Goal: Task Accomplishment & Management: Manage account settings

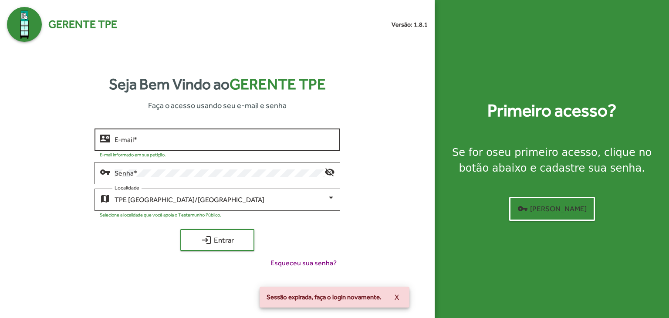
click at [183, 138] on input "E-mail *" at bounding box center [225, 140] width 221 height 8
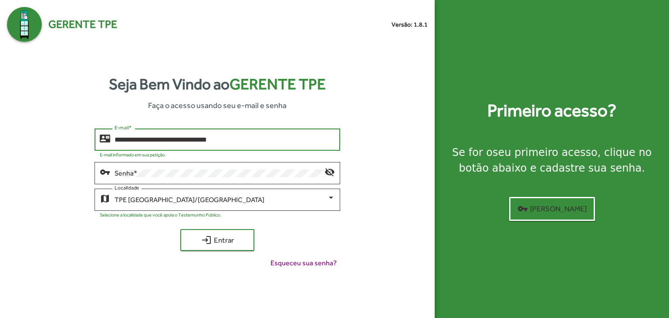
type input "**********"
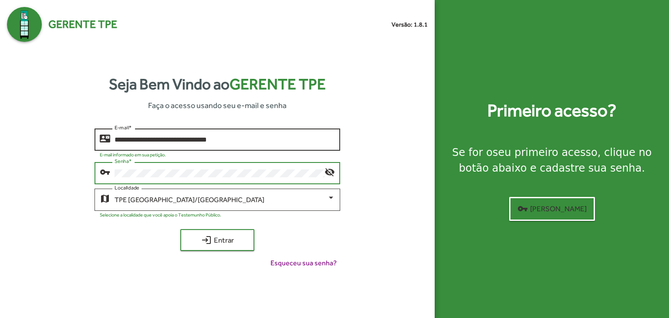
click at [180, 229] on button "login Entrar" at bounding box center [217, 240] width 74 height 22
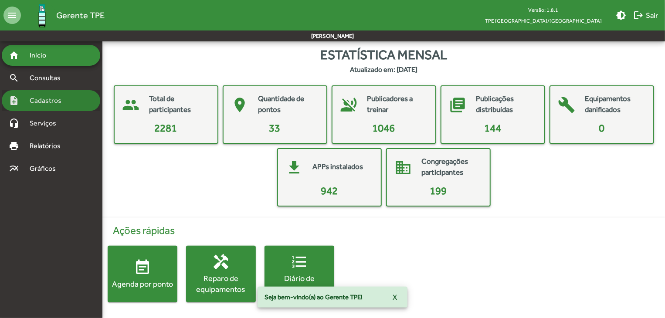
click at [57, 98] on span "Cadastros" at bounding box center [48, 100] width 48 height 10
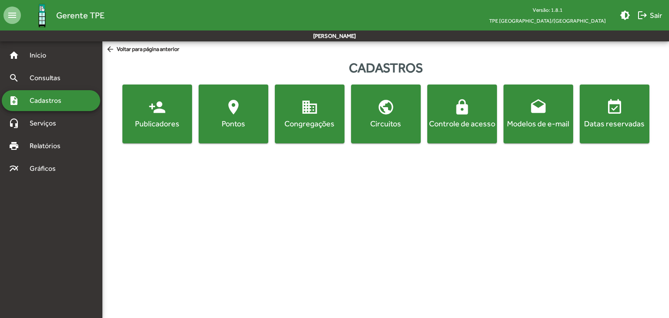
click at [246, 121] on div "Pontos" at bounding box center [233, 123] width 66 height 11
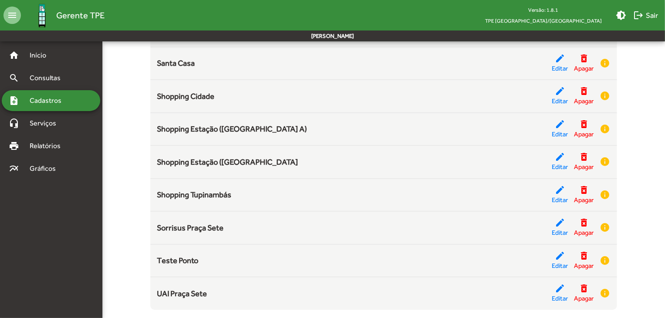
scroll to position [939, 0]
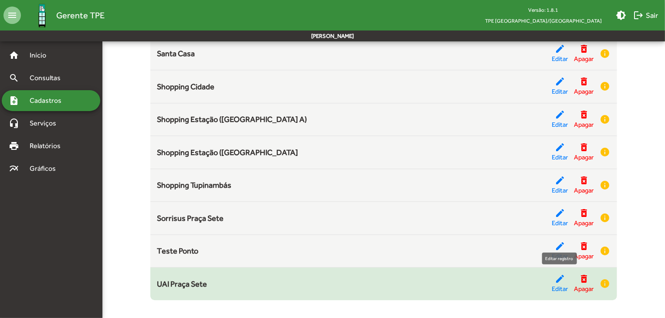
click at [564, 279] on mat-icon "edit" at bounding box center [560, 279] width 10 height 10
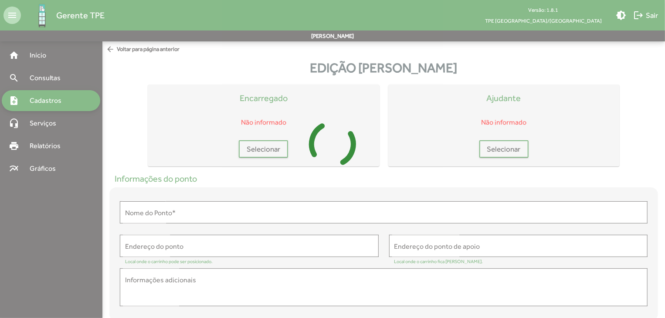
type input "**********"
type textarea "**********"
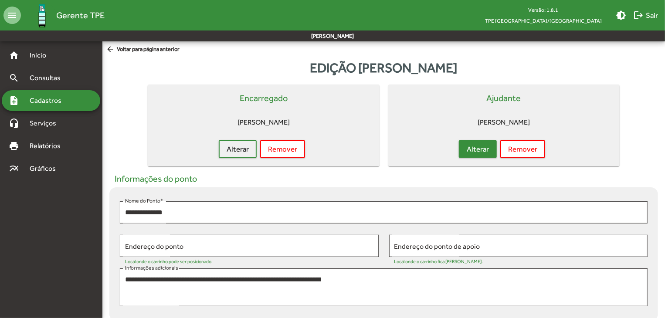
click at [492, 152] on button "Alterar" at bounding box center [478, 148] width 38 height 17
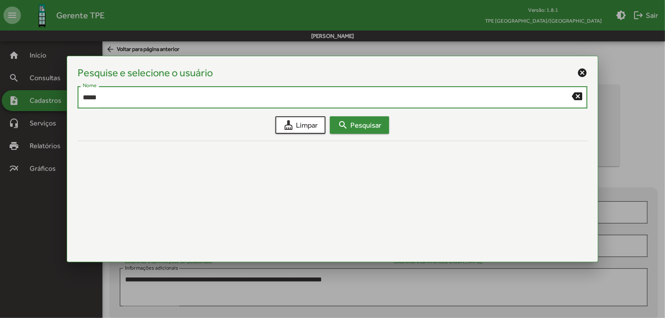
type input "*****"
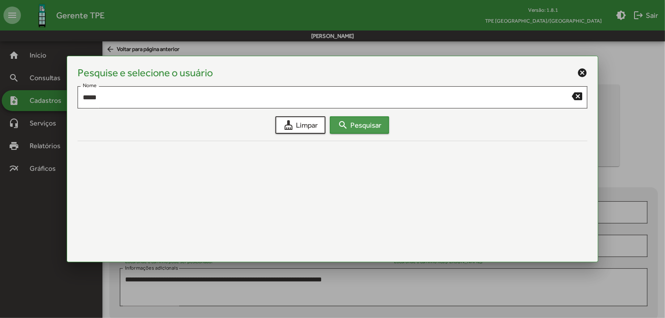
click at [385, 127] on button "search Pesquisar" at bounding box center [359, 124] width 59 height 17
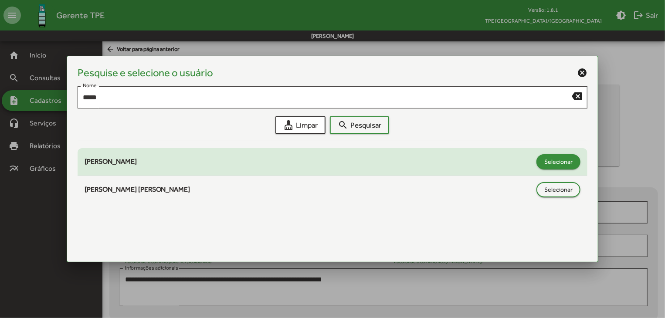
click at [567, 164] on span "Selecionar" at bounding box center [558, 162] width 28 height 16
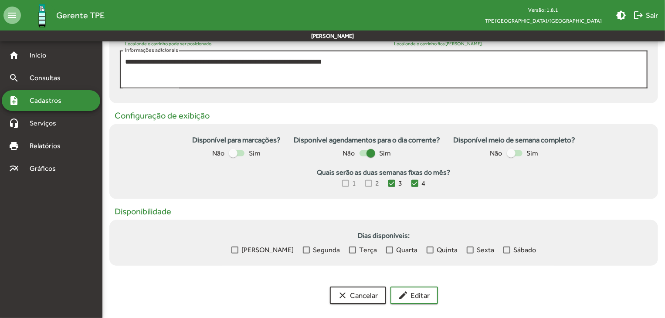
scroll to position [224, 0]
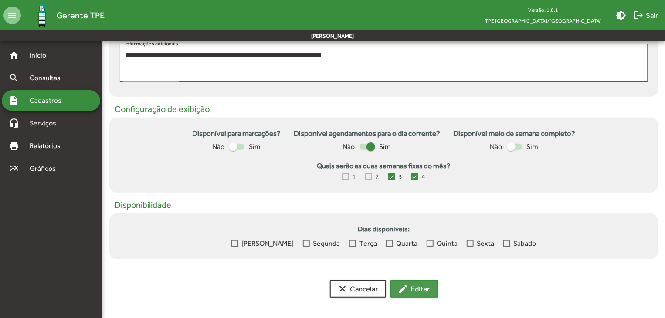
click at [408, 287] on mat-icon "edit" at bounding box center [403, 289] width 10 height 10
click at [233, 148] on div at bounding box center [233, 147] width 9 height 9
click at [237, 147] on div at bounding box center [240, 147] width 9 height 9
click at [410, 289] on span "edit Editar" at bounding box center [414, 289] width 32 height 16
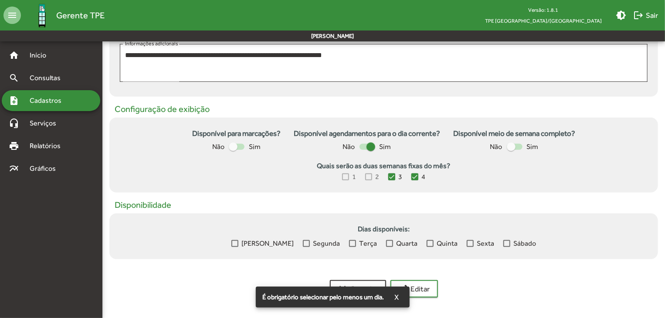
click at [303, 244] on div at bounding box center [306, 243] width 7 height 7
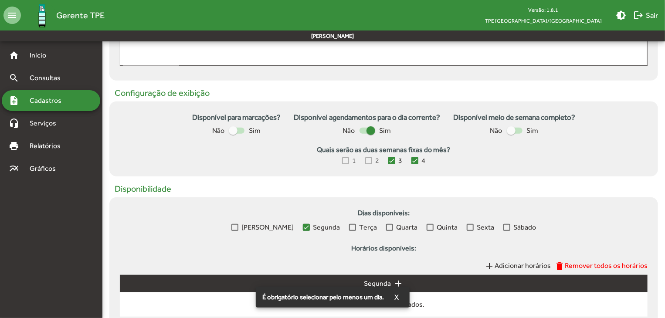
scroll to position [309, 0]
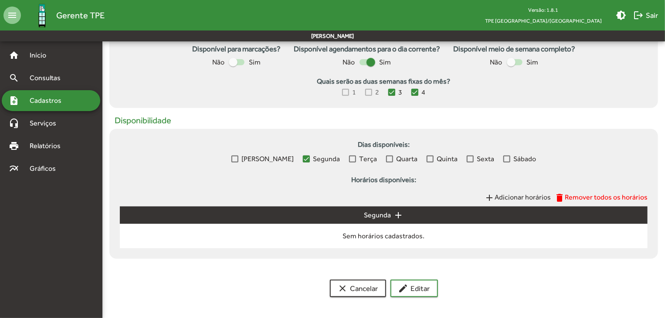
click at [303, 159] on div at bounding box center [306, 159] width 7 height 7
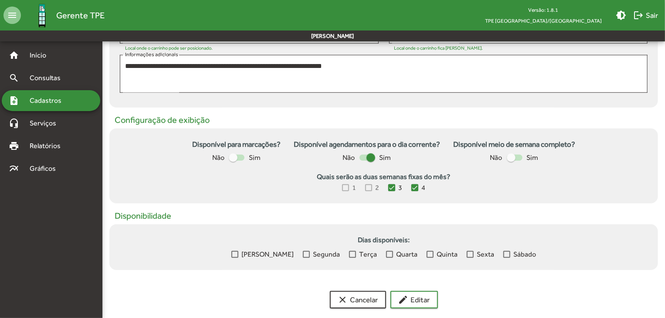
scroll to position [224, 0]
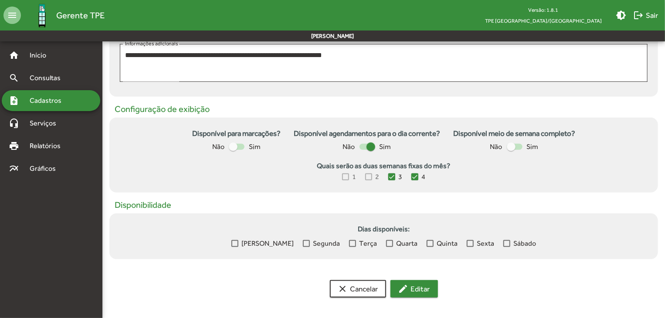
click at [397, 284] on button "edit Editar" at bounding box center [414, 288] width 48 height 17
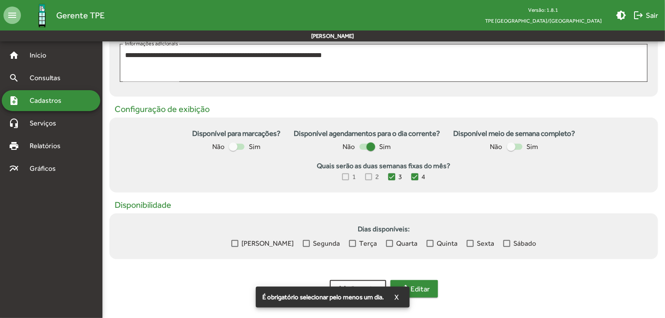
click at [397, 284] on div "É obrigatório selecionar pelo menos um dia. X" at bounding box center [332, 297] width 175 height 42
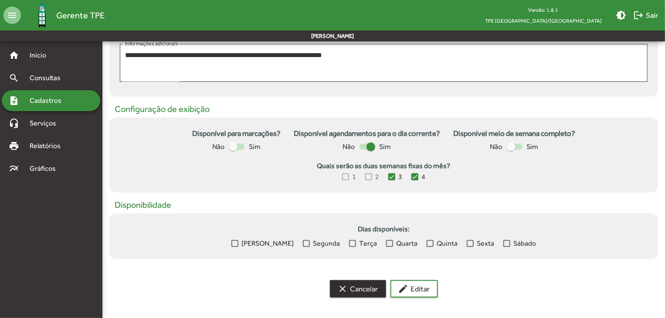
click at [356, 289] on span "clear Cancelar" at bounding box center [358, 289] width 41 height 16
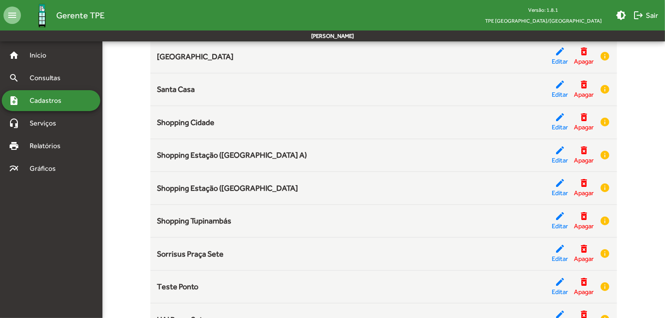
scroll to position [939, 0]
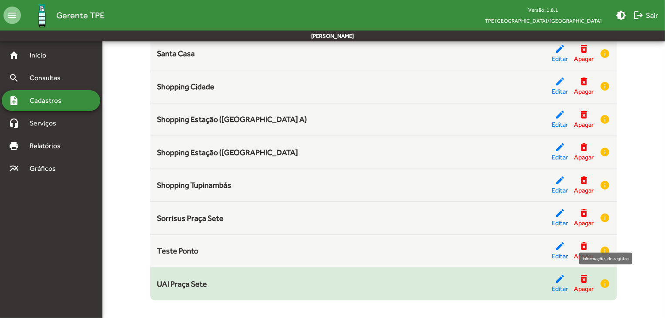
click at [608, 279] on mat-icon "info" at bounding box center [605, 283] width 10 height 10
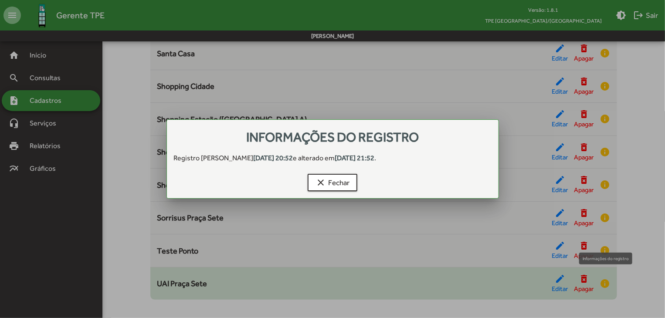
scroll to position [0, 0]
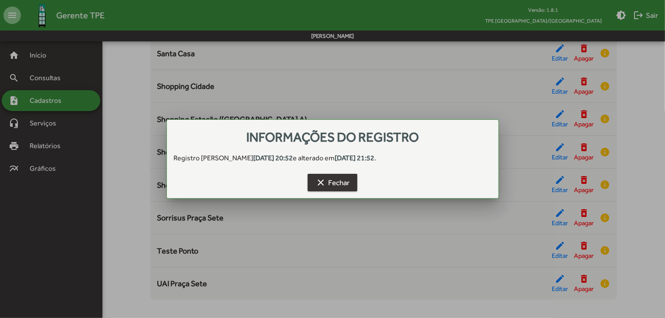
click at [329, 188] on span "clear Fechar" at bounding box center [333, 183] width 34 height 16
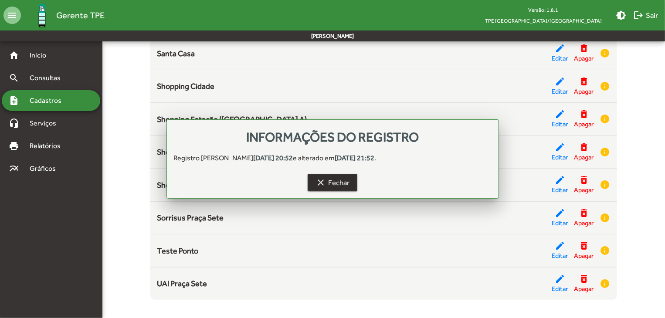
scroll to position [939, 0]
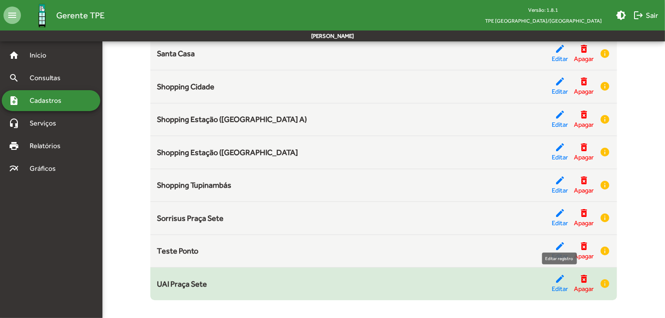
click at [556, 277] on mat-icon "edit" at bounding box center [560, 279] width 10 height 10
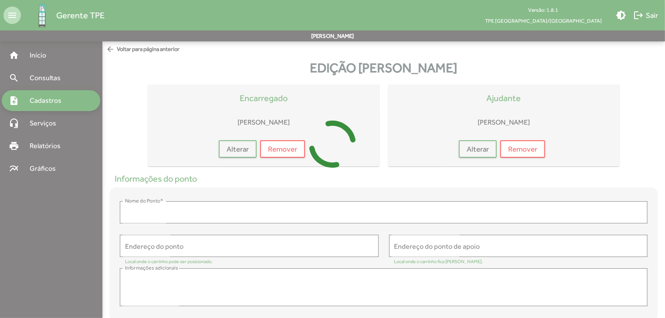
type input "**********"
type textarea "**********"
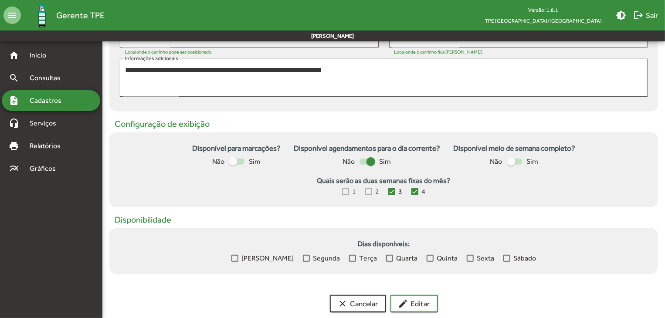
scroll to position [218, 0]
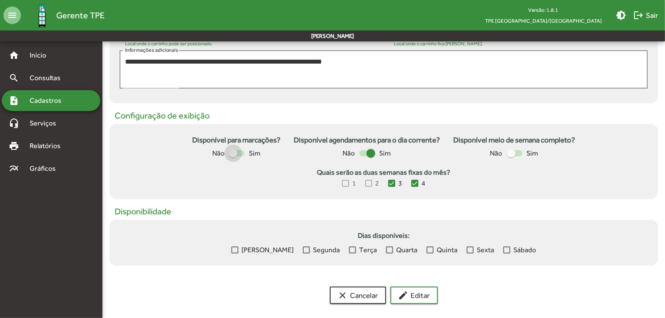
click at [240, 151] on div at bounding box center [237, 153] width 16 height 6
click at [240, 151] on div at bounding box center [240, 153] width 9 height 9
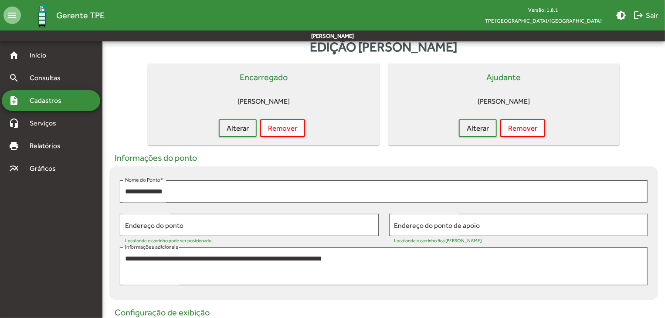
scroll to position [0, 0]
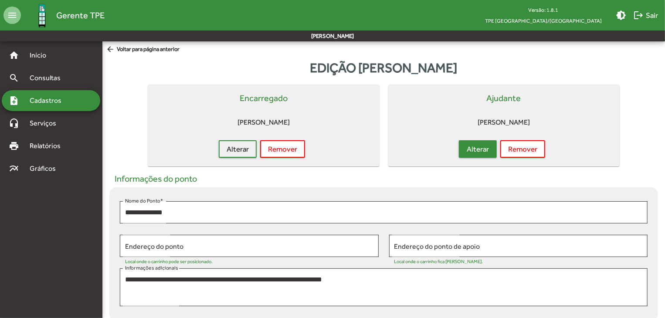
click at [491, 151] on button "Alterar" at bounding box center [478, 148] width 38 height 17
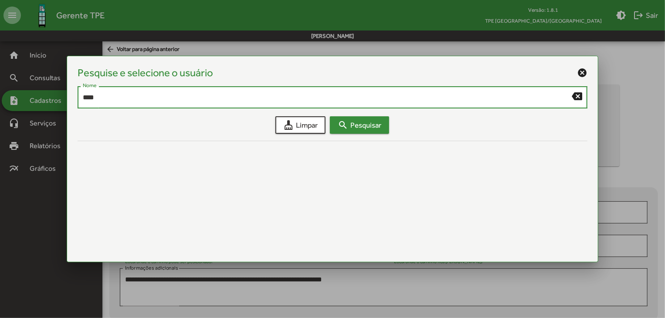
type input "****"
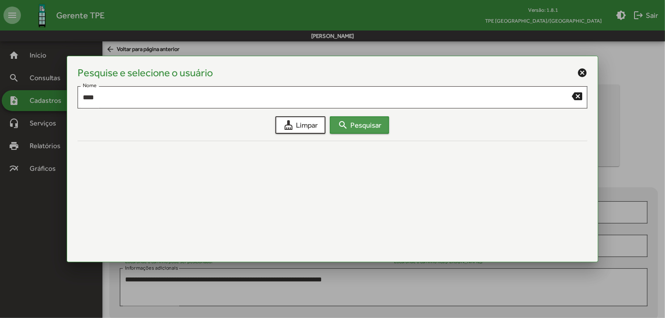
click at [357, 124] on span "search Pesquisar" at bounding box center [360, 125] width 44 height 16
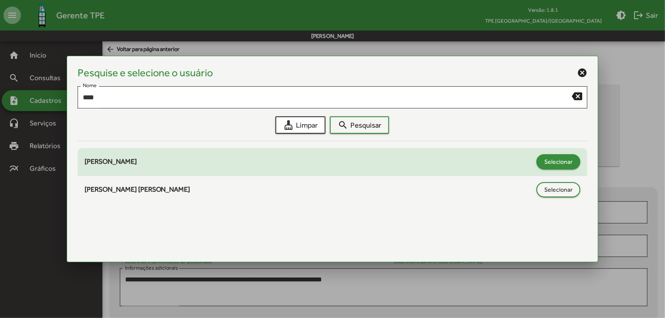
click at [553, 162] on span "Selecionar" at bounding box center [558, 162] width 28 height 16
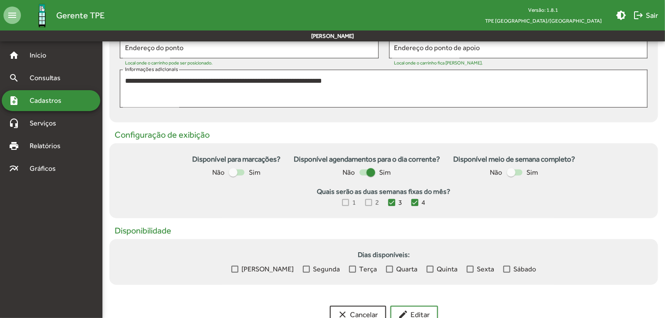
scroll to position [224, 0]
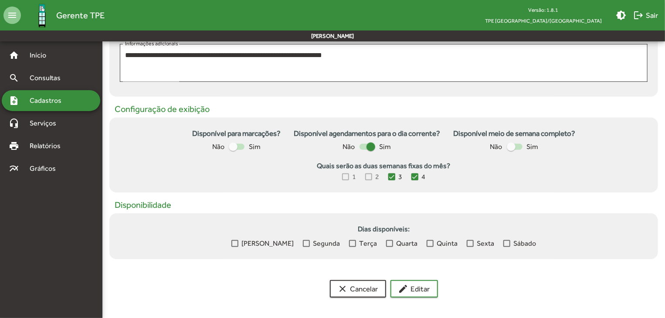
click at [386, 244] on div at bounding box center [389, 243] width 7 height 7
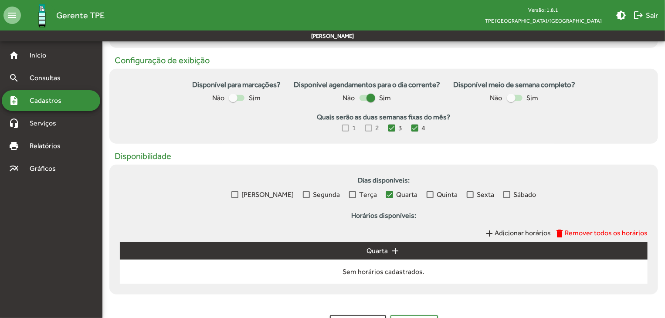
scroll to position [309, 0]
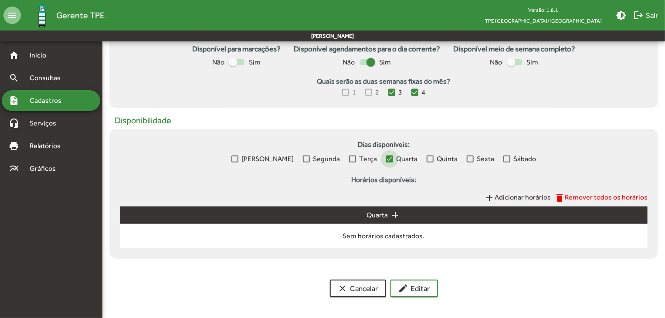
click at [386, 156] on div at bounding box center [389, 159] width 7 height 7
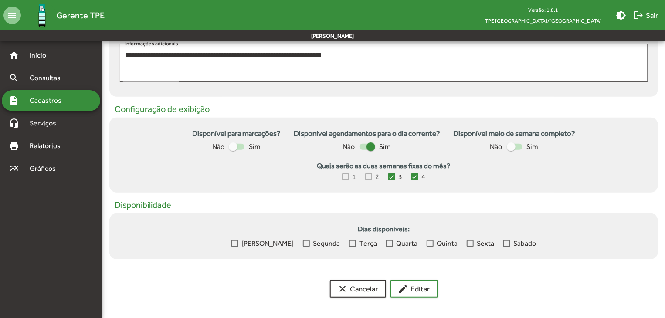
click at [467, 244] on div at bounding box center [470, 243] width 7 height 7
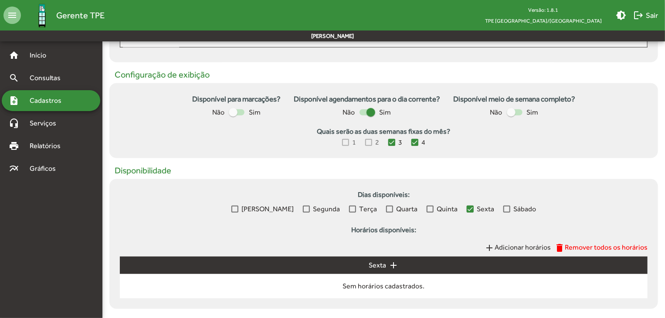
scroll to position [309, 0]
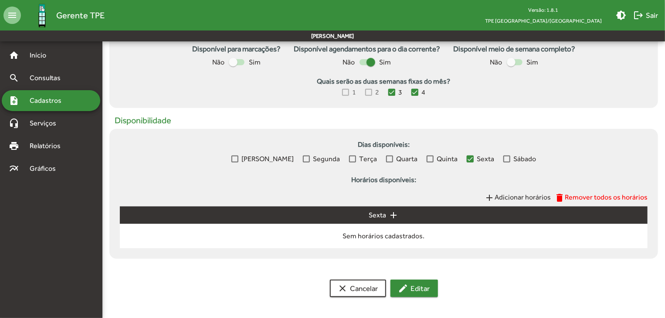
click at [430, 290] on span "edit Editar" at bounding box center [414, 289] width 32 height 16
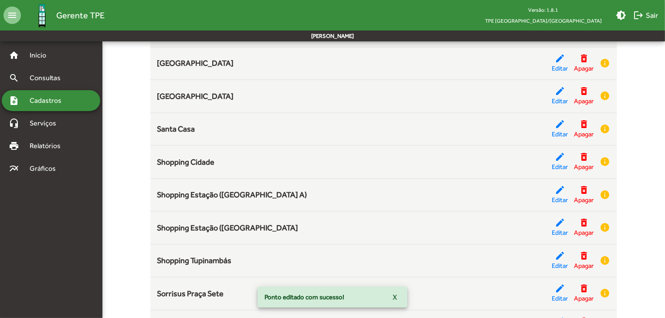
scroll to position [939, 0]
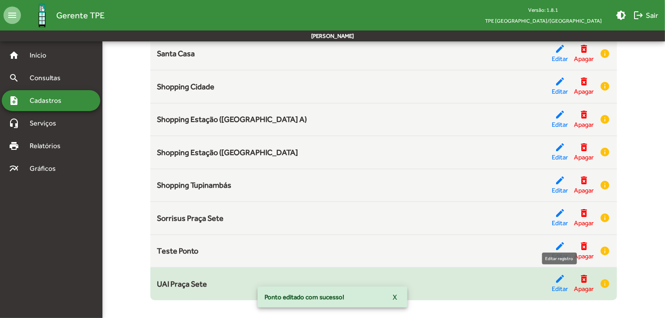
click at [557, 278] on mat-icon "edit" at bounding box center [560, 279] width 10 height 10
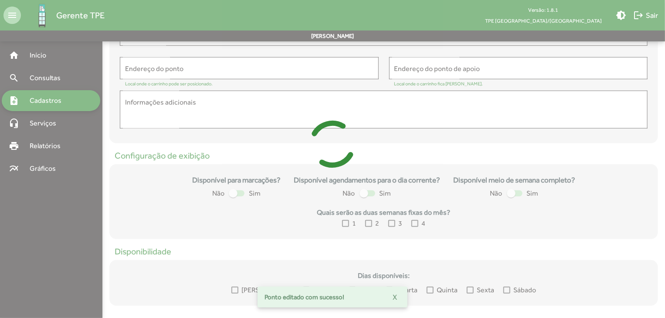
scroll to position [8, 0]
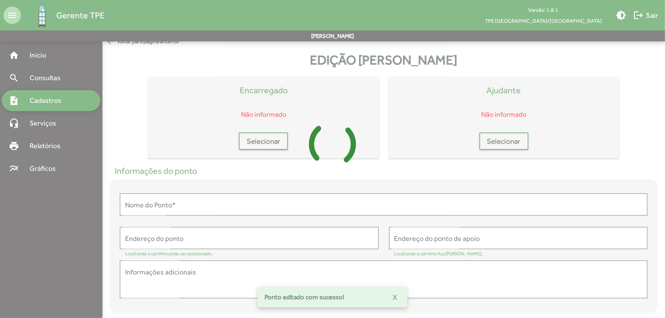
type input "**********"
type textarea "**********"
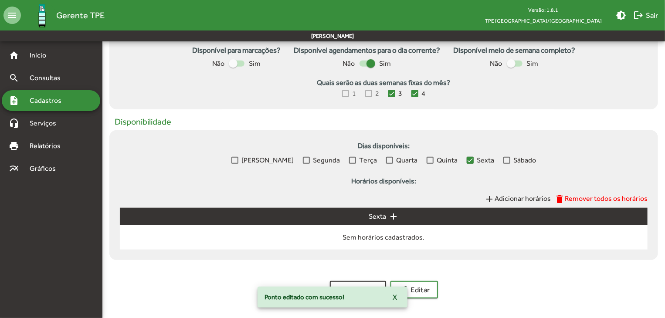
scroll to position [309, 0]
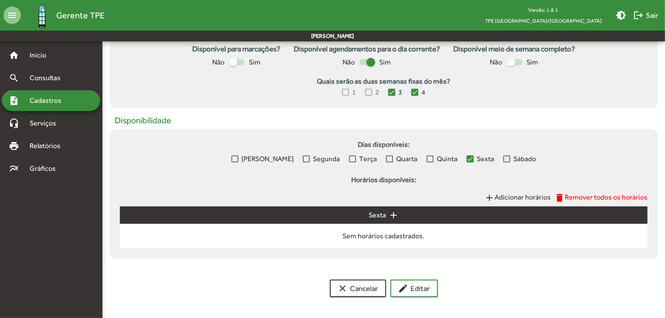
click at [565, 197] on mat-icon "delete" at bounding box center [559, 198] width 10 height 10
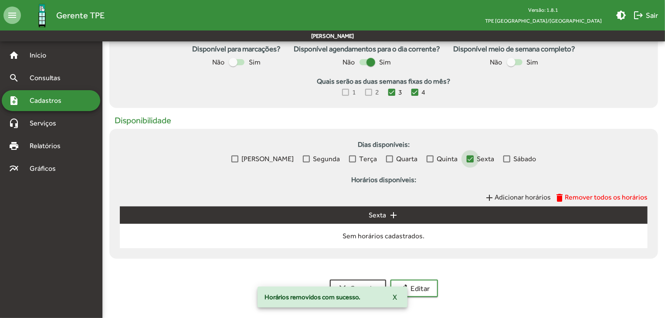
click at [467, 160] on div at bounding box center [470, 159] width 7 height 7
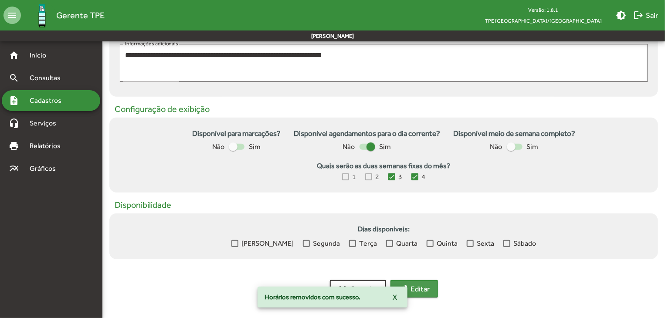
click at [419, 295] on span "edit Editar" at bounding box center [414, 289] width 32 height 16
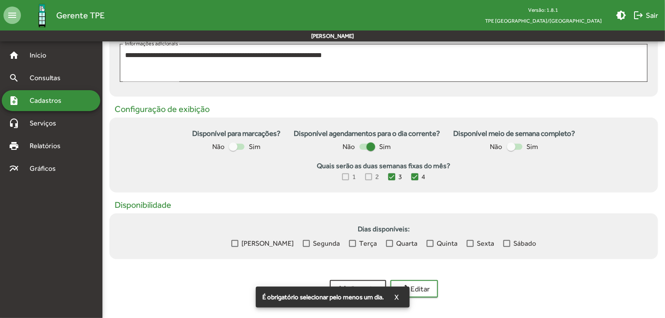
click at [402, 300] on button "X" at bounding box center [397, 297] width 18 height 16
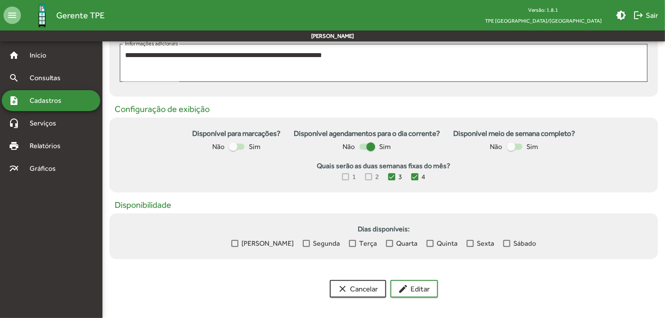
click at [303, 244] on div at bounding box center [306, 243] width 7 height 7
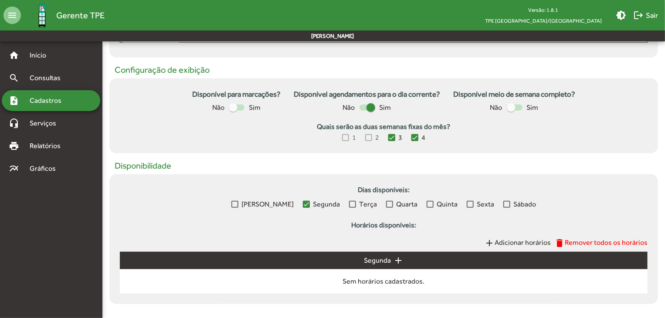
scroll to position [309, 0]
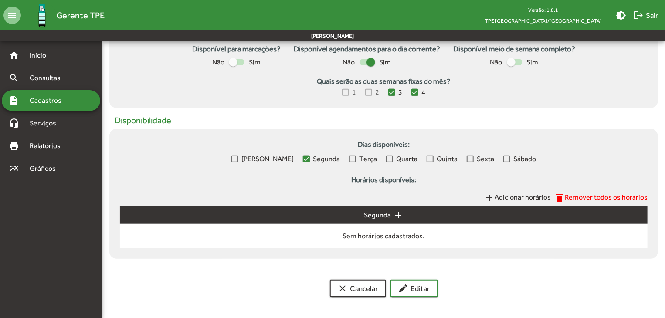
click at [397, 215] on mat-icon "add" at bounding box center [398, 215] width 10 height 10
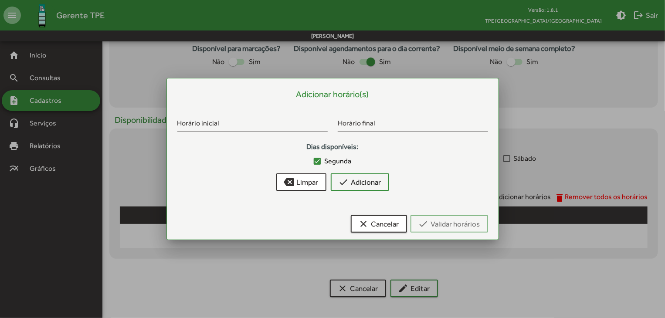
scroll to position [0, 0]
click at [398, 224] on span "clear Cancelar" at bounding box center [379, 224] width 41 height 16
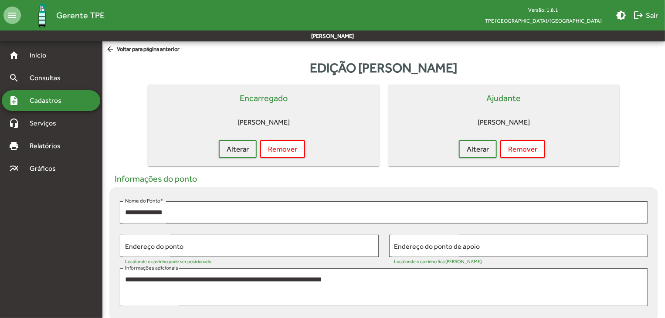
scroll to position [309, 0]
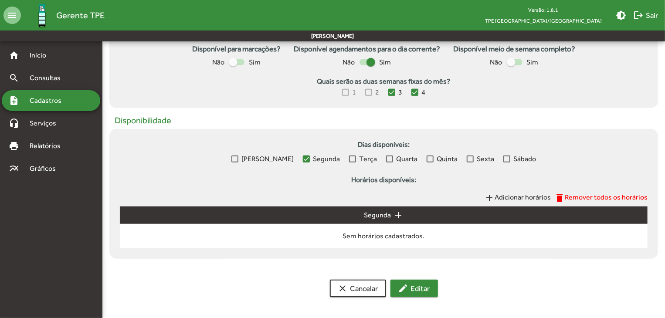
click at [420, 289] on span "edit Editar" at bounding box center [414, 289] width 32 height 16
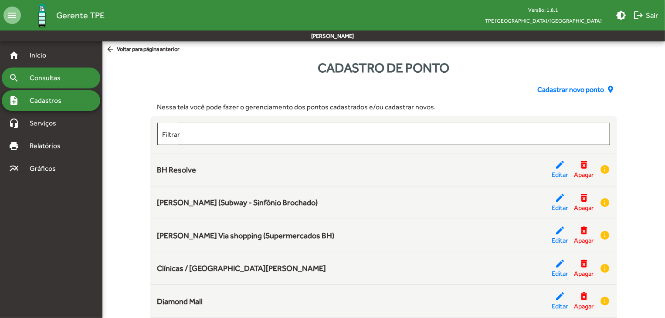
click at [62, 75] on span "Consultas" at bounding box center [48, 78] width 48 height 10
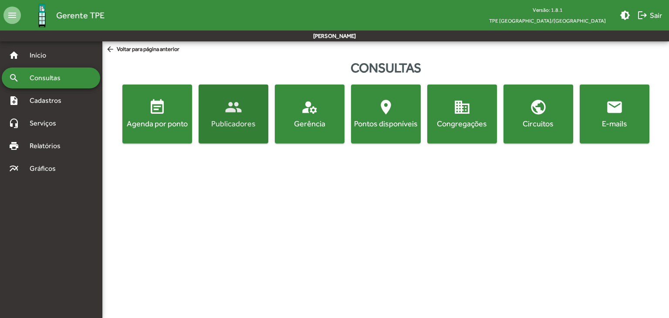
click at [241, 122] on div "Publicadores" at bounding box center [233, 123] width 66 height 11
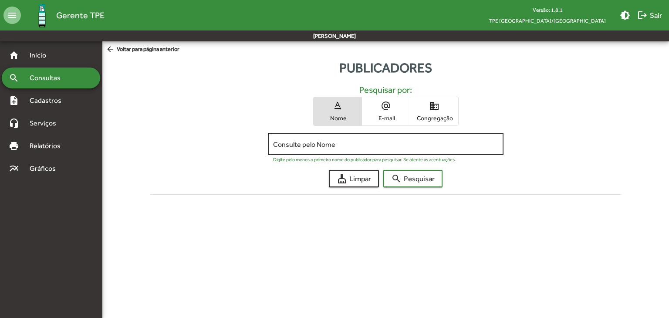
click at [303, 146] on input "Consulte pelo Nome" at bounding box center [385, 144] width 225 height 8
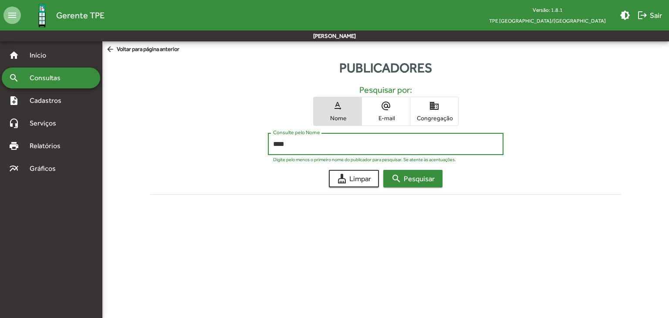
type input "****"
click at [436, 179] on button "search Pesquisar" at bounding box center [413, 178] width 59 height 17
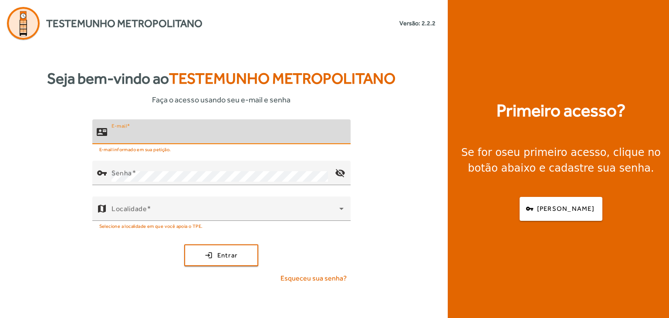
click at [146, 132] on input "E-mail" at bounding box center [228, 135] width 232 height 10
type input "**********"
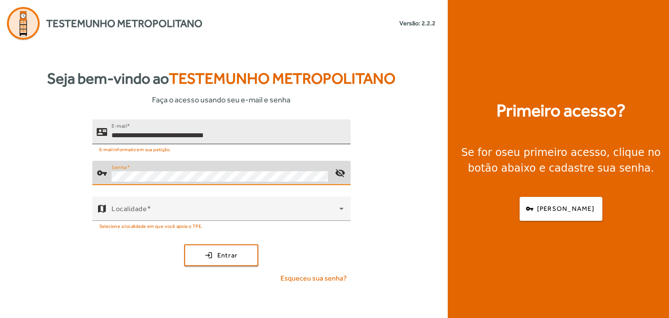
click at [184, 244] on button "login Entrar" at bounding box center [221, 255] width 74 height 22
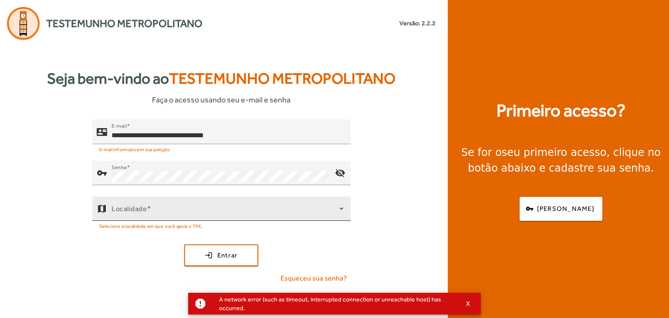
click at [326, 204] on div "Localidade" at bounding box center [228, 209] width 232 height 24
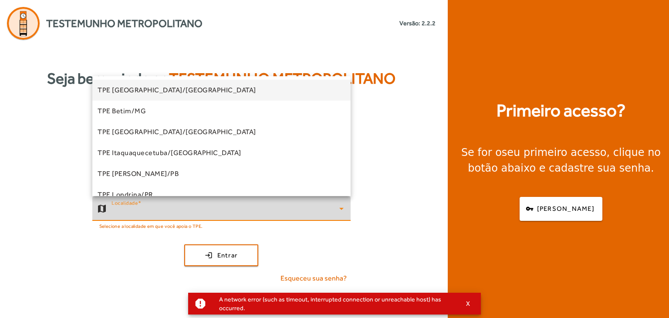
click at [146, 95] on span "TPE [GEOGRAPHIC_DATA]/[GEOGRAPHIC_DATA]" at bounding box center [177, 90] width 159 height 10
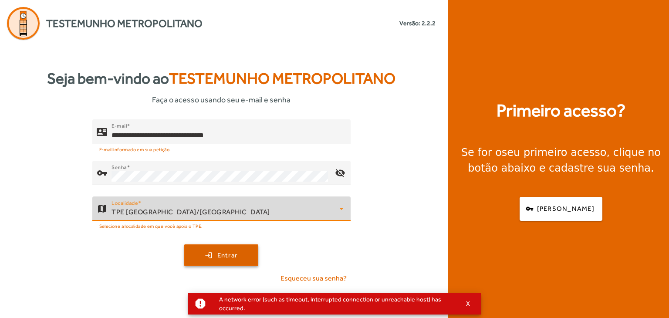
click at [224, 260] on span "submit" at bounding box center [221, 255] width 72 height 21
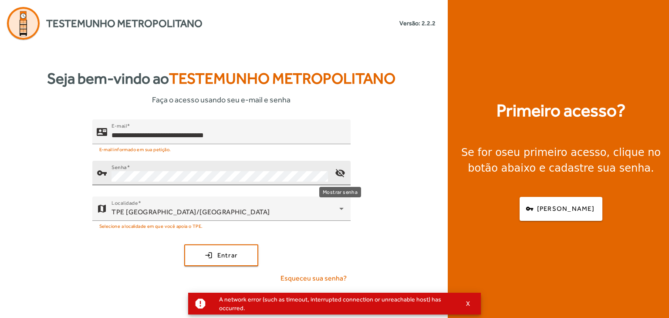
click at [343, 173] on mat-icon "visibility_off" at bounding box center [339, 173] width 21 height 21
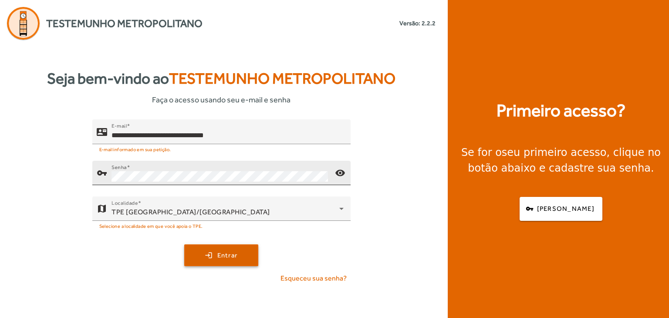
click at [239, 257] on span "submit" at bounding box center [221, 255] width 72 height 21
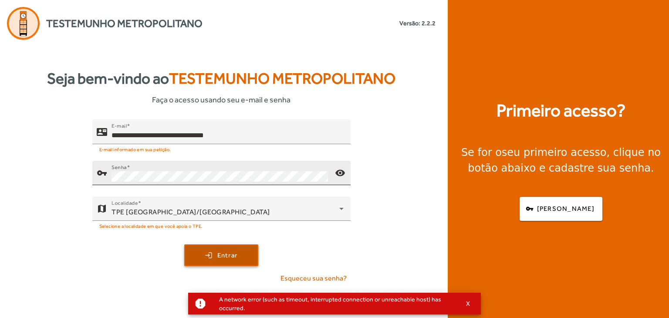
click at [236, 257] on span "Entrar" at bounding box center [227, 256] width 20 height 10
